Goal: Answer question/provide support

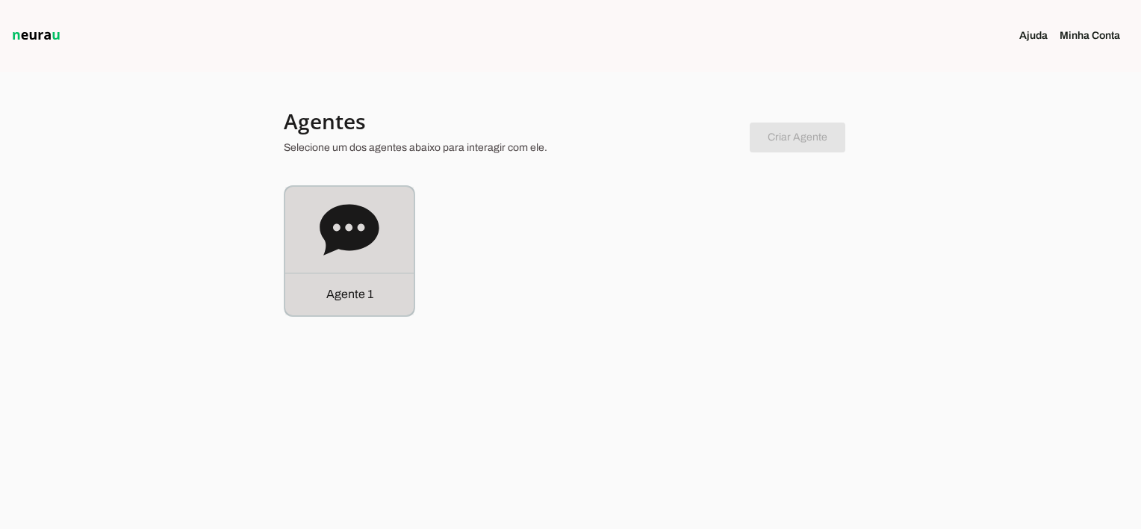
click at [364, 299] on p "Agente 1" at bounding box center [349, 294] width 47 height 18
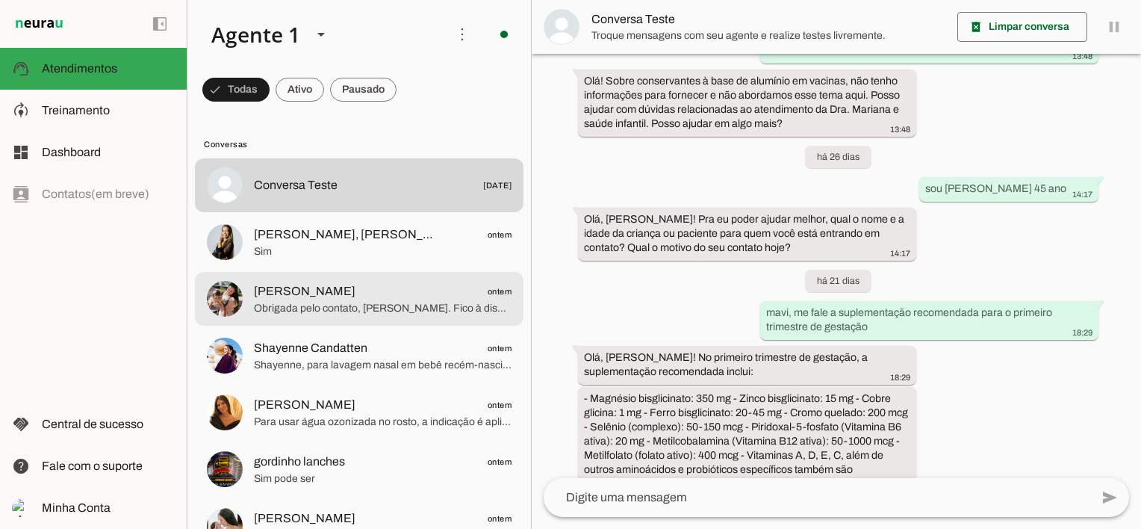
scroll to position [75, 0]
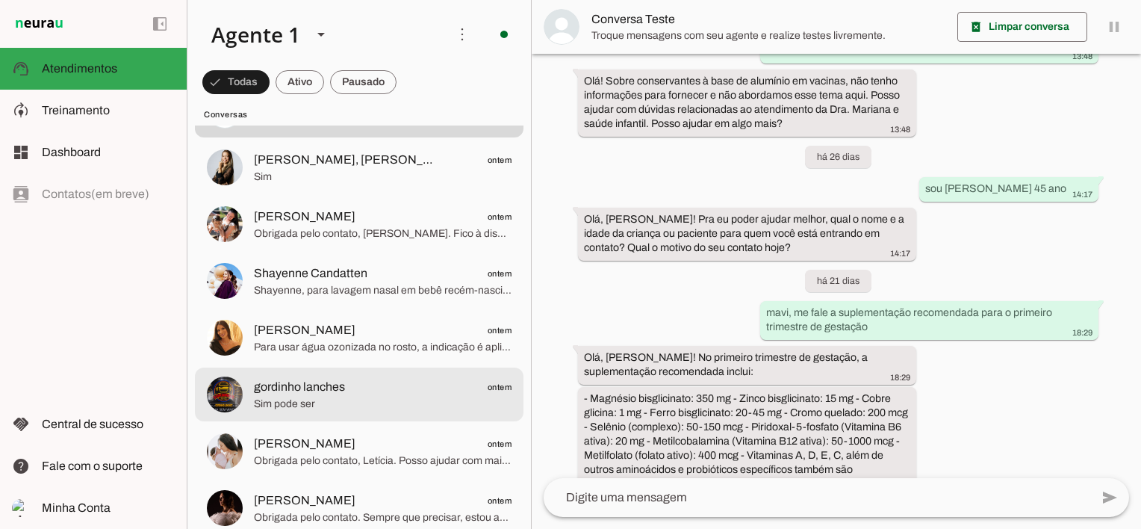
click at [340, 399] on span "Sim pode ser" at bounding box center [383, 404] width 258 height 15
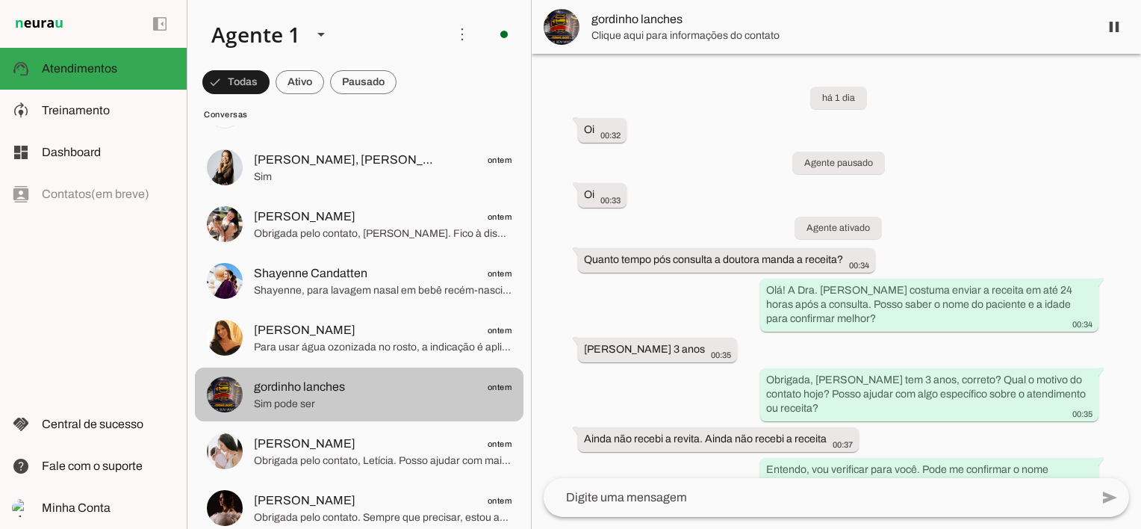
scroll to position [278, 0]
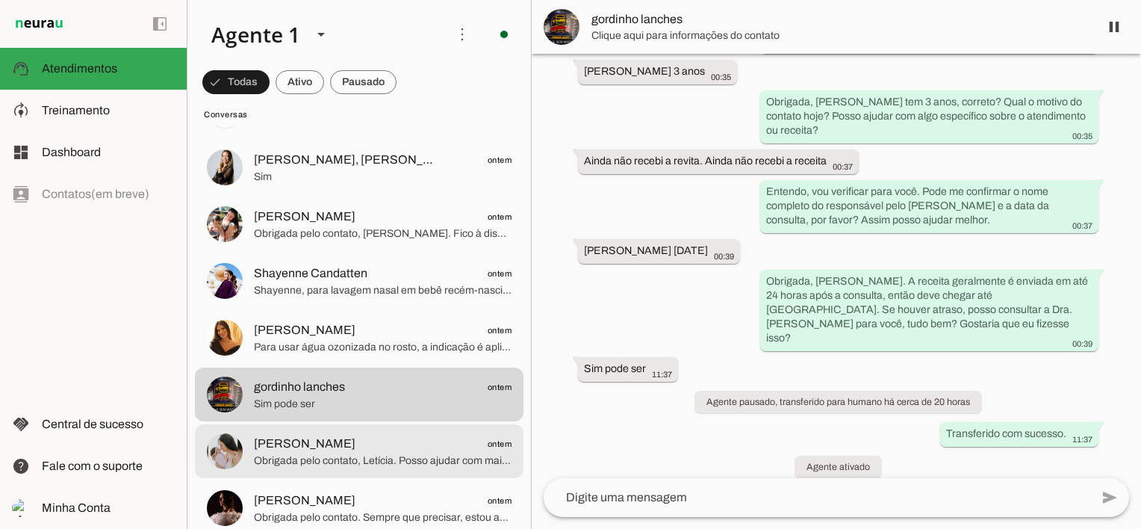
click at [355, 451] on span "[PERSON_NAME]" at bounding box center [305, 444] width 102 height 18
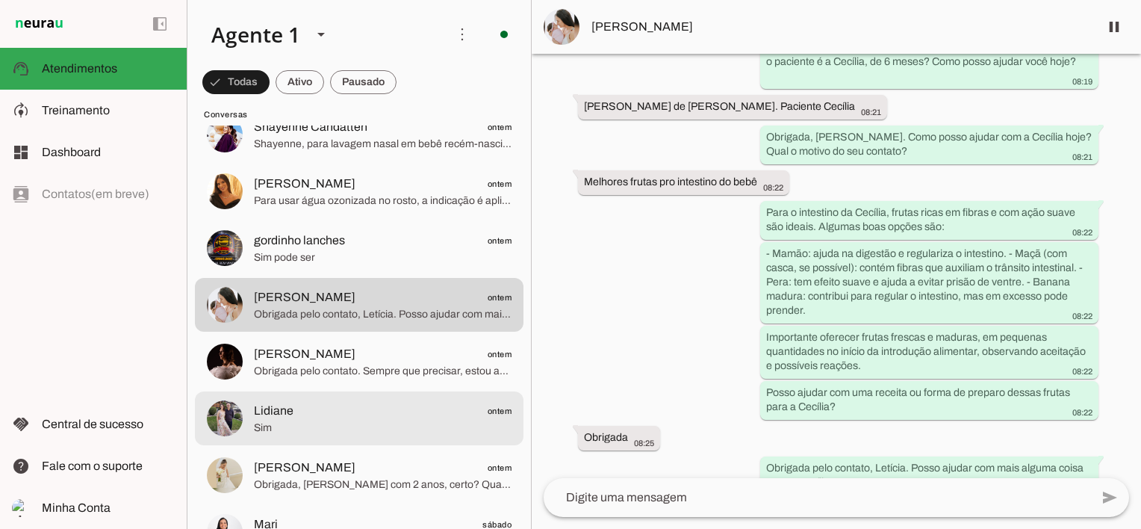
scroll to position [224, 0]
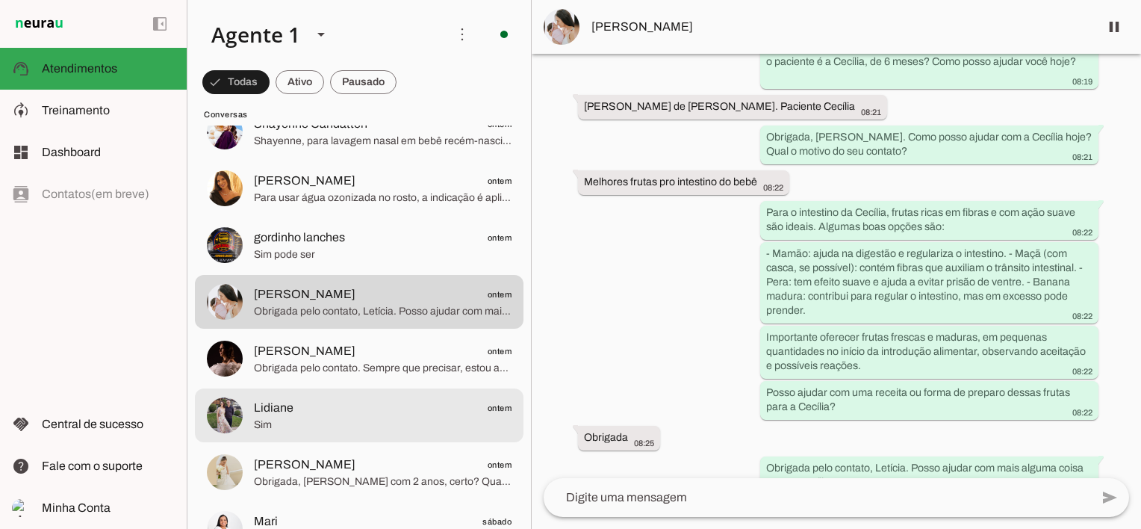
click at [356, 420] on span "Sim" at bounding box center [383, 424] width 258 height 15
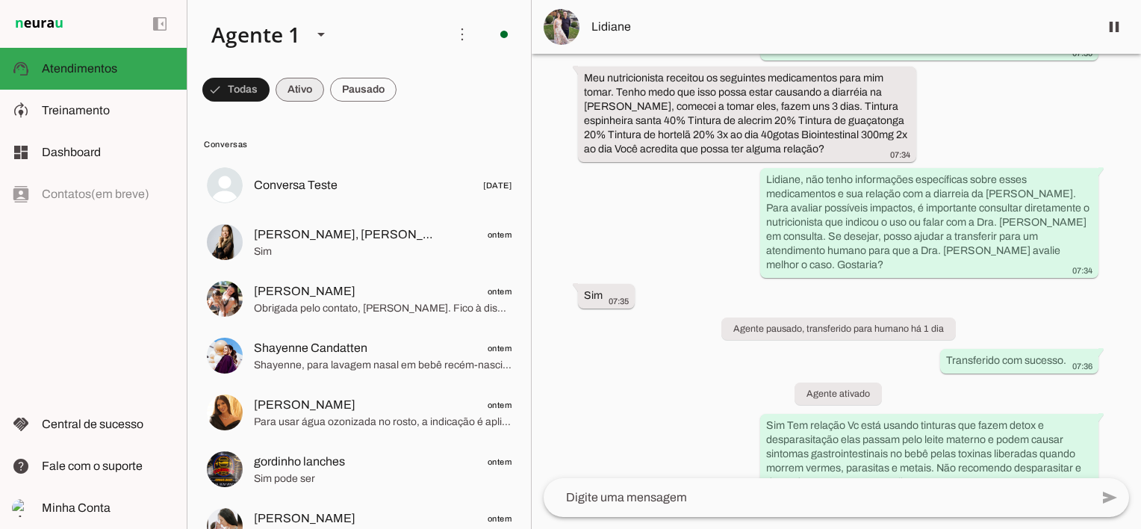
click at [288, 83] on span at bounding box center [300, 90] width 49 height 36
click at [234, 88] on span at bounding box center [229, 90] width 54 height 36
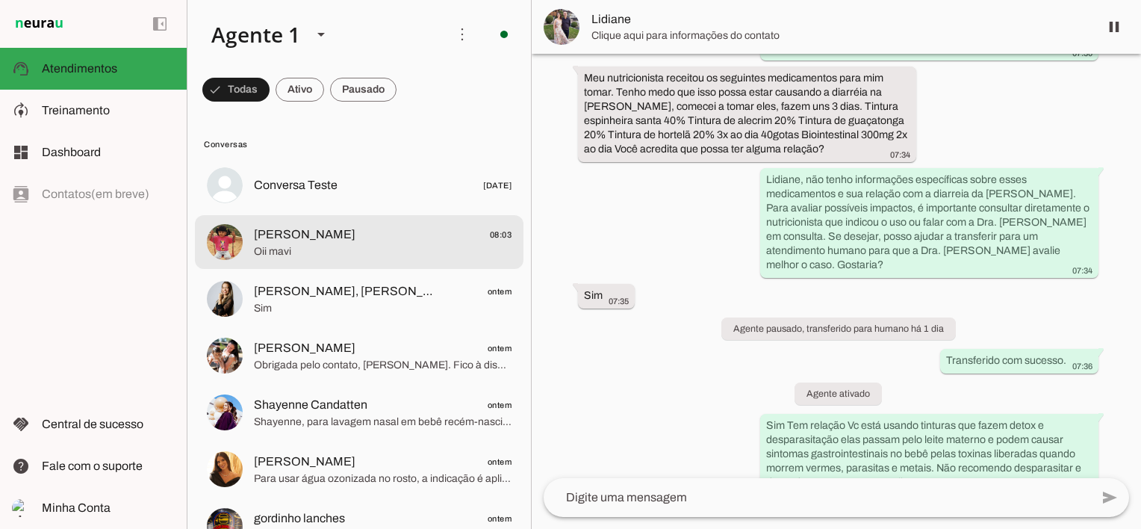
click at [378, 248] on span "Oii mavi" at bounding box center [383, 251] width 258 height 15
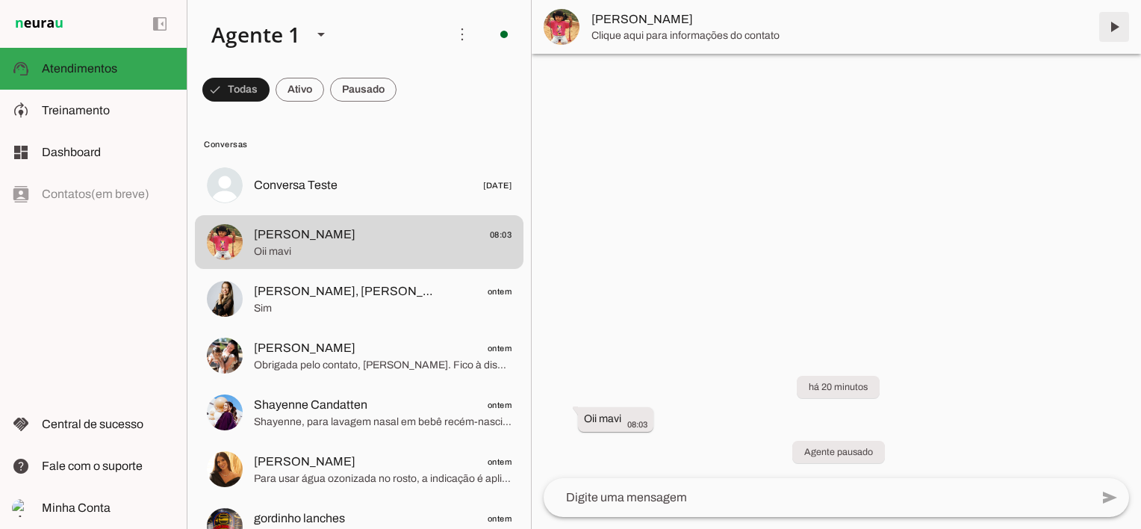
click at [1112, 27] on span at bounding box center [1114, 27] width 36 height 36
